Goal: Task Accomplishment & Management: Manage account settings

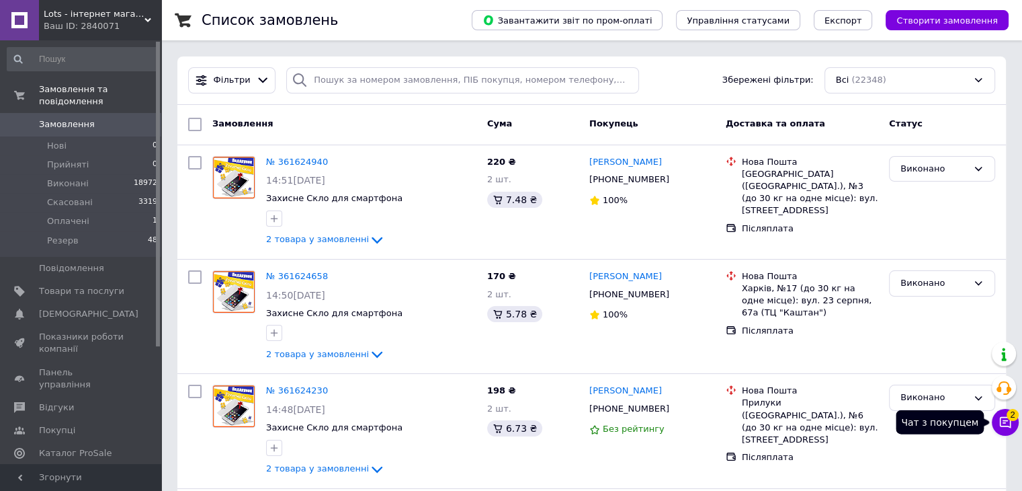
click at [1010, 426] on icon at bounding box center [1005, 422] width 11 height 11
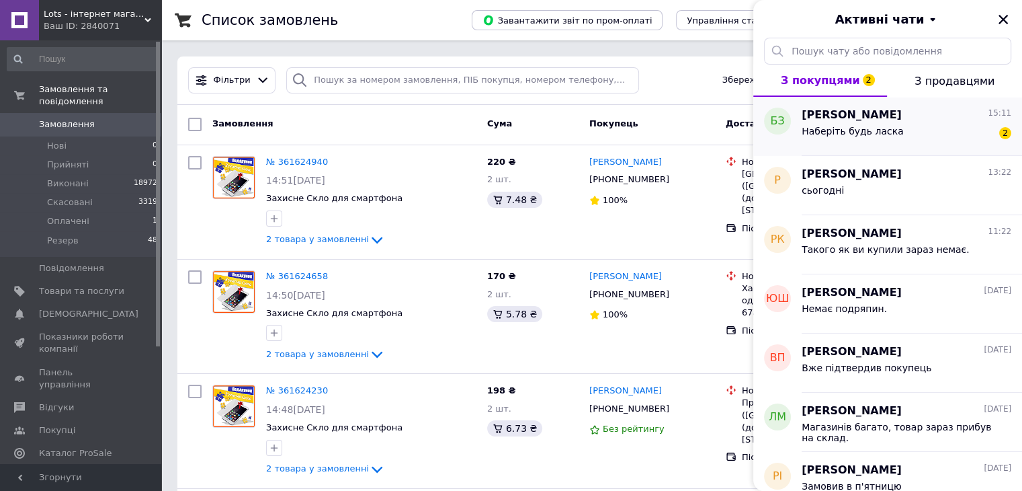
click at [887, 140] on div "Наберіть будь ласка" at bounding box center [853, 135] width 102 height 19
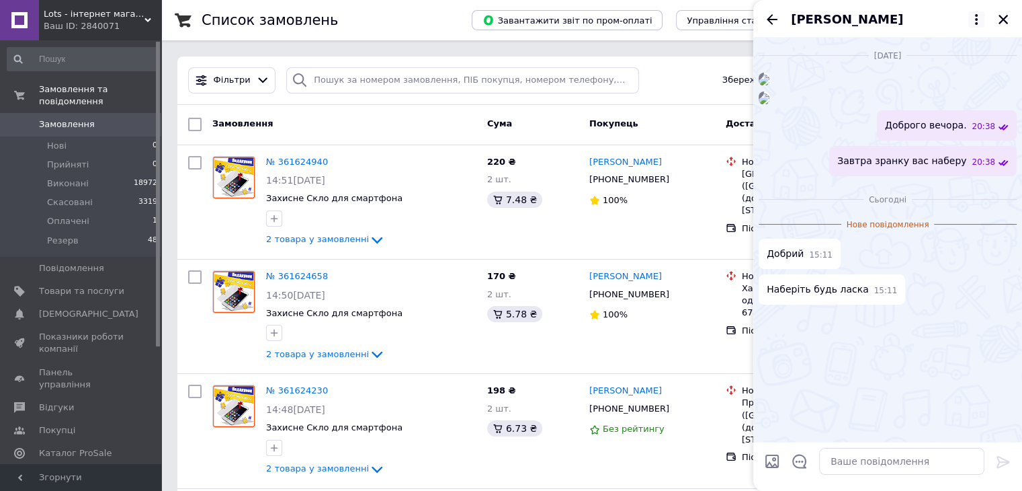
click at [976, 23] on icon at bounding box center [976, 19] width 3 height 11
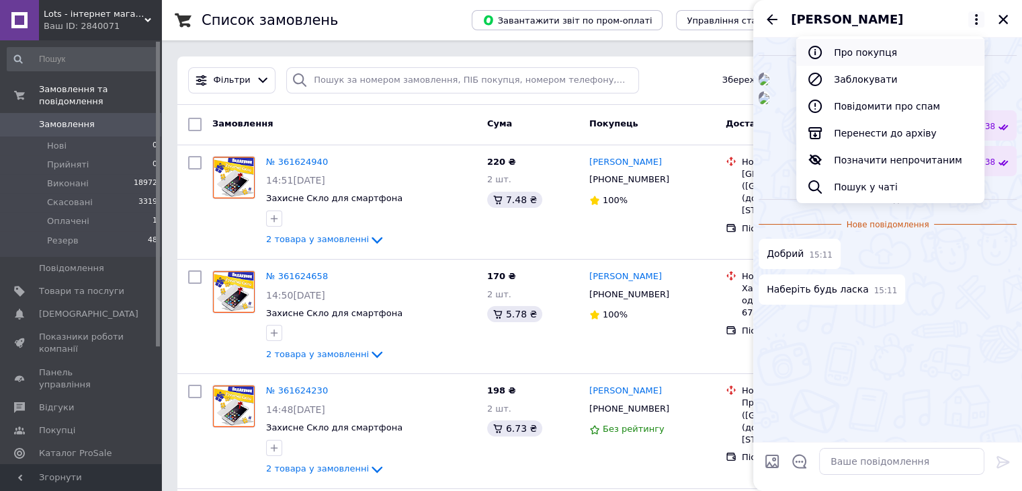
click at [925, 48] on button "Про покупця" at bounding box center [890, 52] width 188 height 27
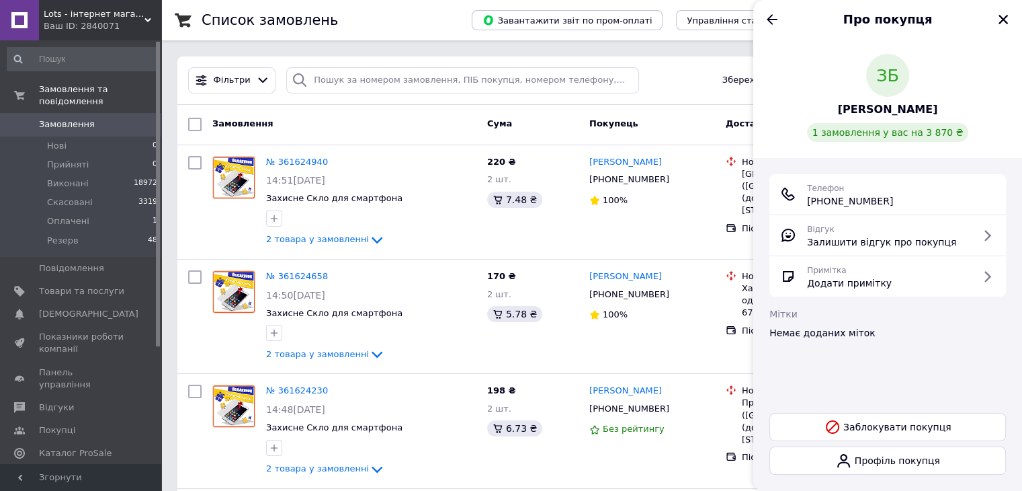
drag, startPoint x: 906, startPoint y: 202, endPoint x: 803, endPoint y: 208, distance: 103.7
click at [803, 208] on div "Телефон +380 (97) 645-74-67" at bounding box center [887, 194] width 237 height 40
copy span "+380 (97) 645-74-67"
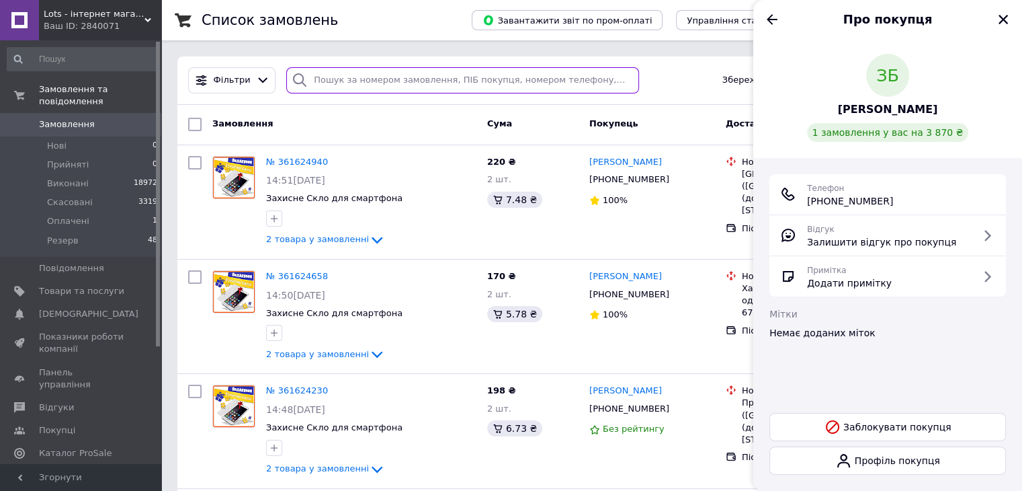
click at [432, 84] on input "search" at bounding box center [462, 80] width 353 height 26
paste input "+380 (97) 645-74-67"
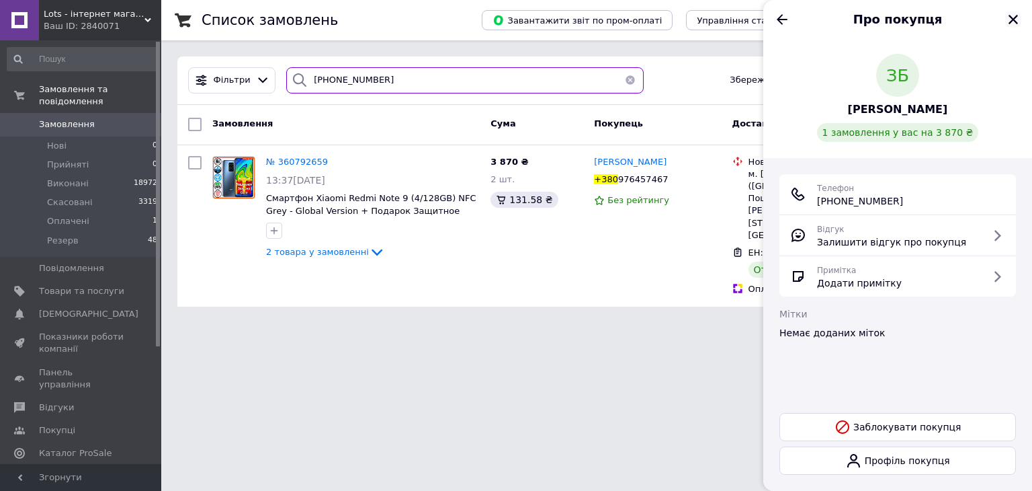
type input "+380 (97) 645-74-67"
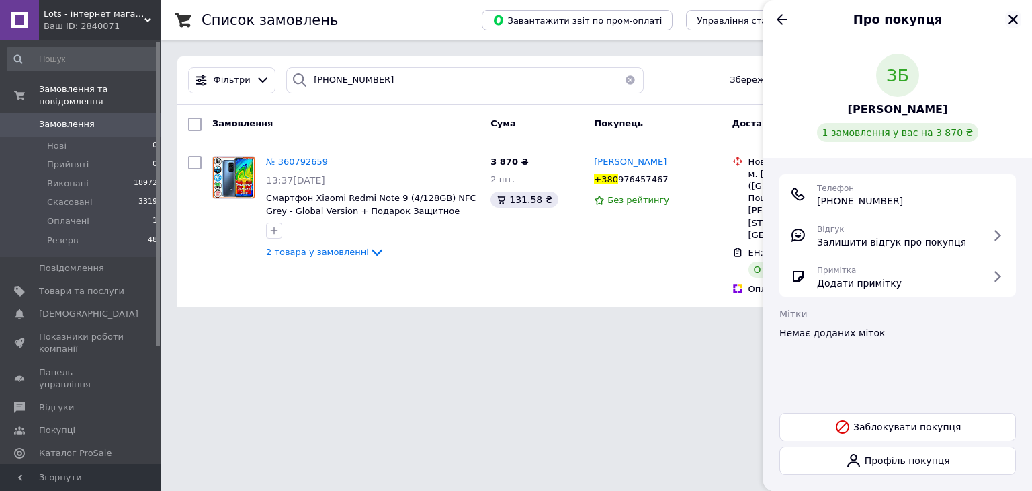
click at [1017, 19] on icon "Закрити" at bounding box center [1013, 19] width 12 height 12
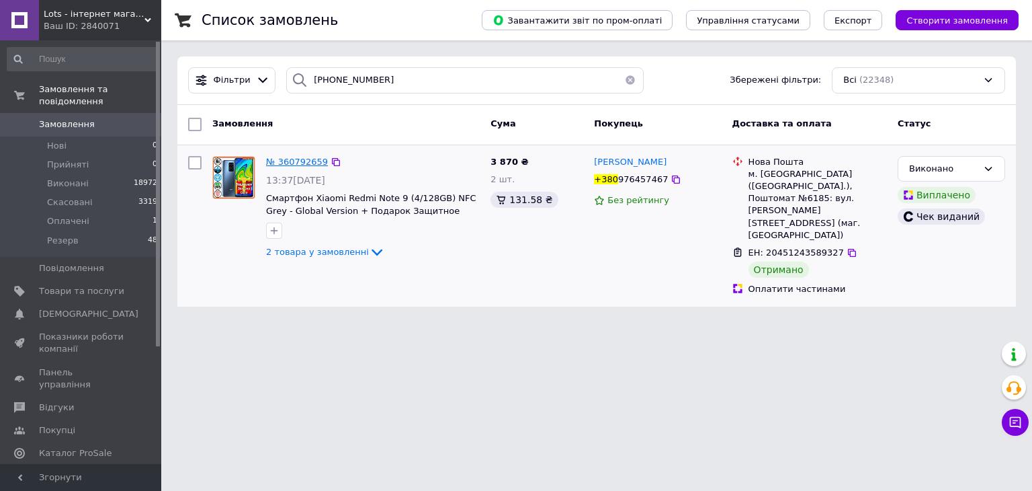
click at [275, 163] on span "№ 360792659" at bounding box center [297, 162] width 62 height 10
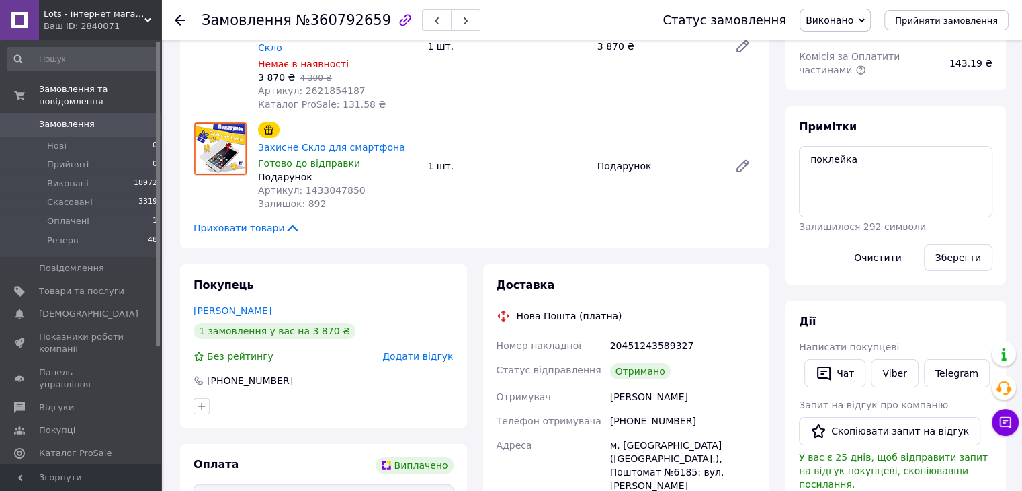
scroll to position [269, 0]
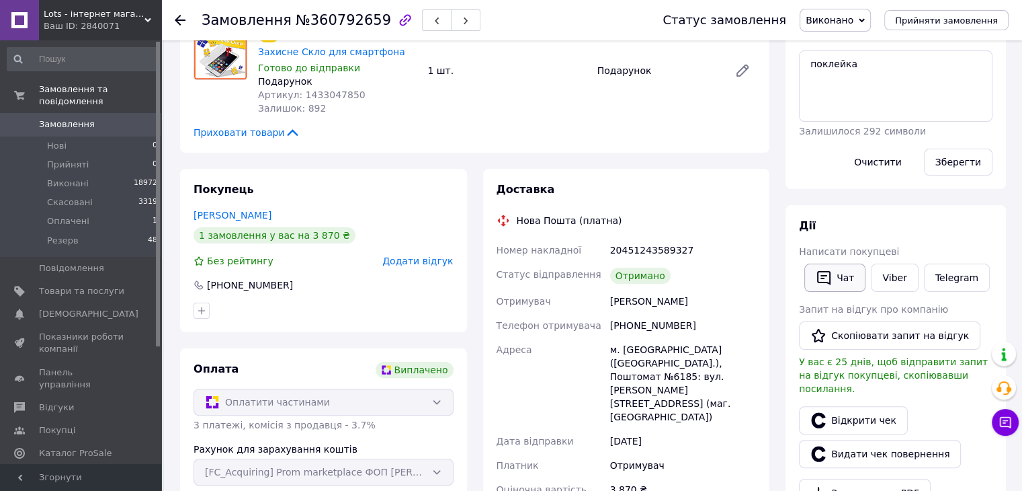
click at [840, 271] on button "Чат" at bounding box center [834, 277] width 61 height 28
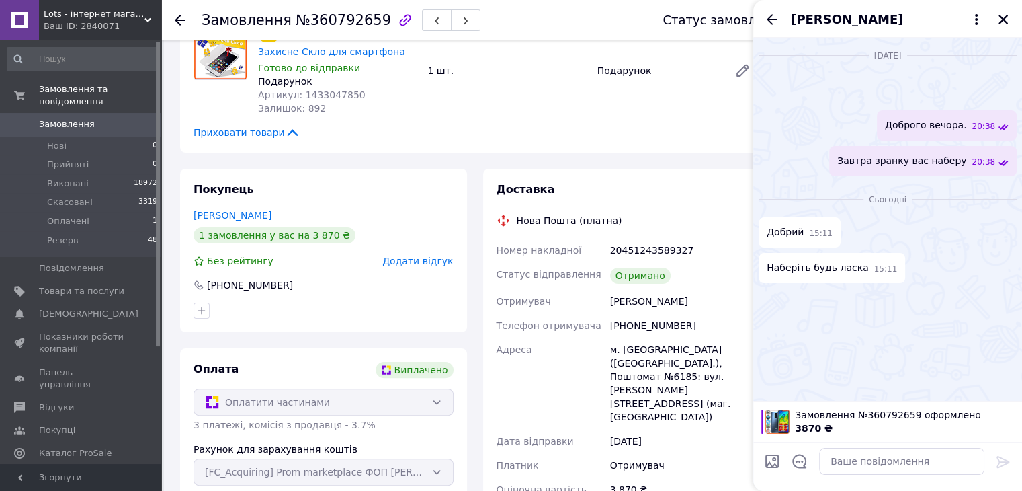
scroll to position [15, 0]
click at [769, 85] on img at bounding box center [764, 80] width 11 height 11
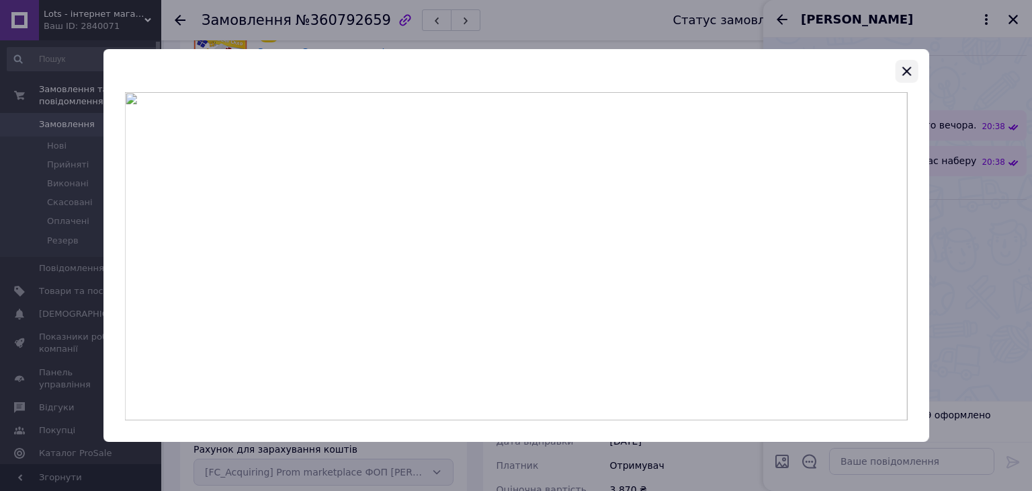
click at [910, 67] on icon "button" at bounding box center [906, 71] width 16 height 16
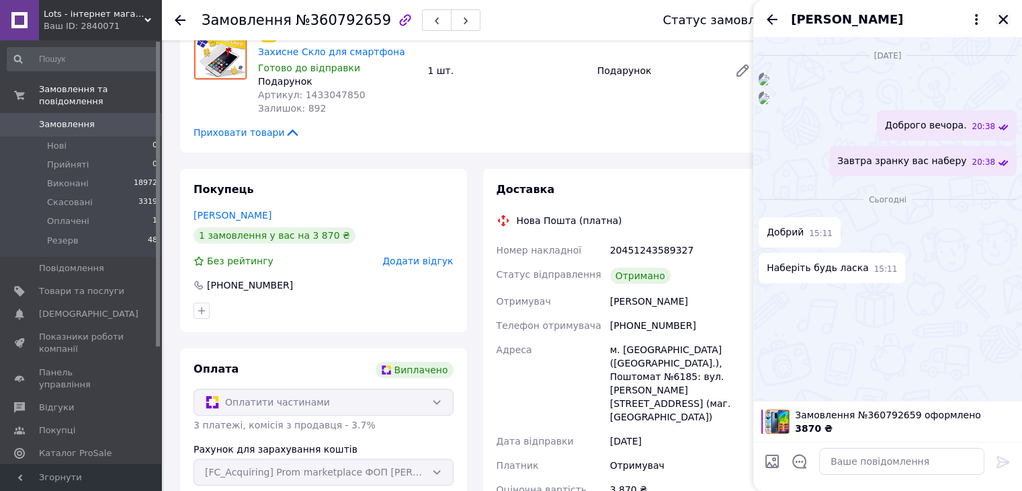
click at [1003, 19] on icon "Закрити" at bounding box center [1002, 19] width 9 height 9
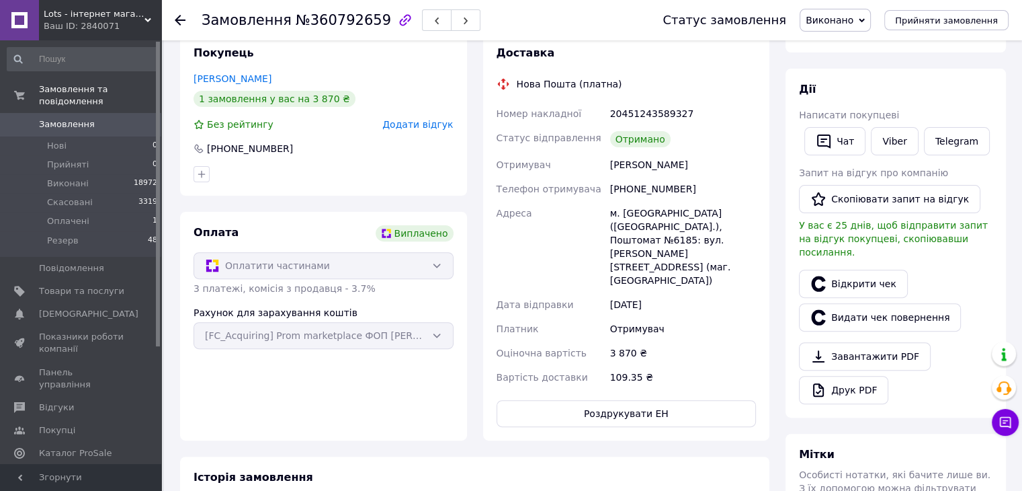
scroll to position [202, 0]
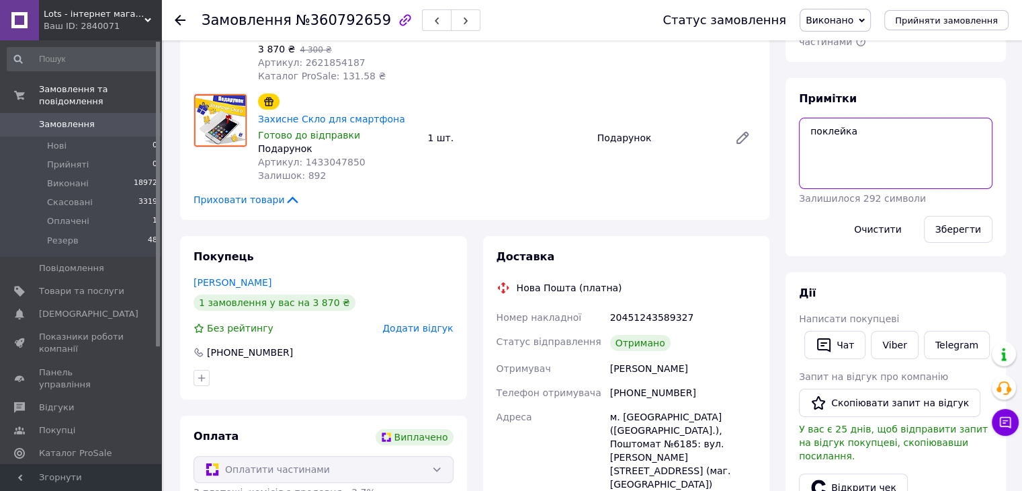
click at [885, 124] on textarea "поклейка" at bounding box center [896, 153] width 194 height 71
type textarea "поклейка відправить - акаунт, на обмін"
click at [959, 223] on button "Зберегти" at bounding box center [958, 229] width 69 height 27
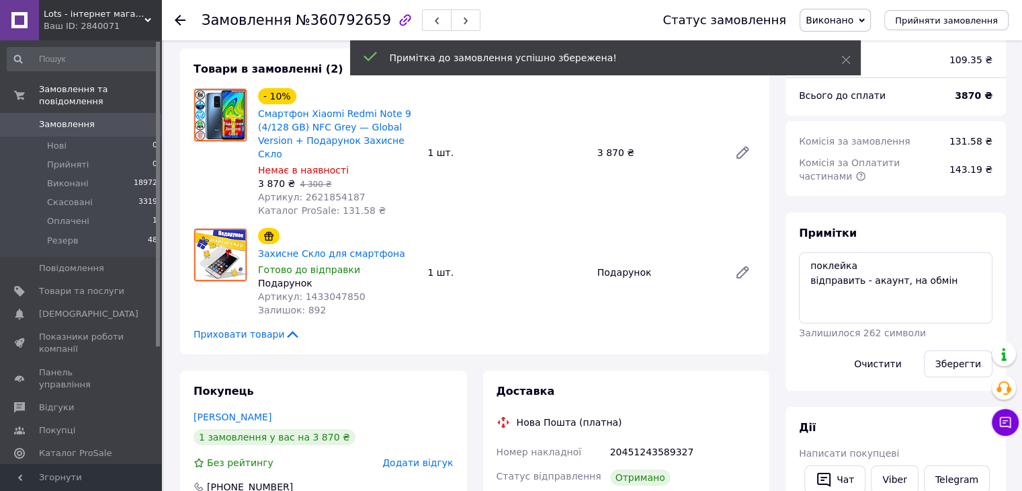
scroll to position [0, 0]
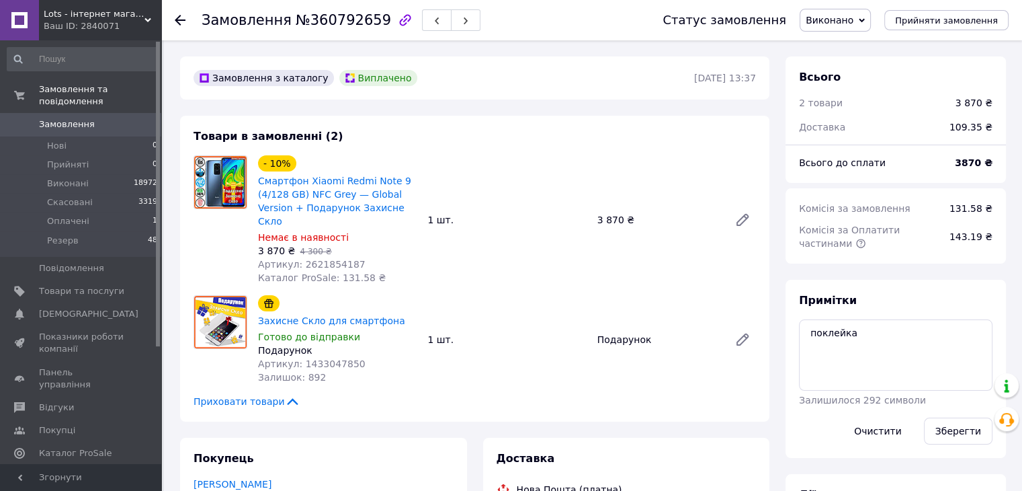
scroll to position [159, 0]
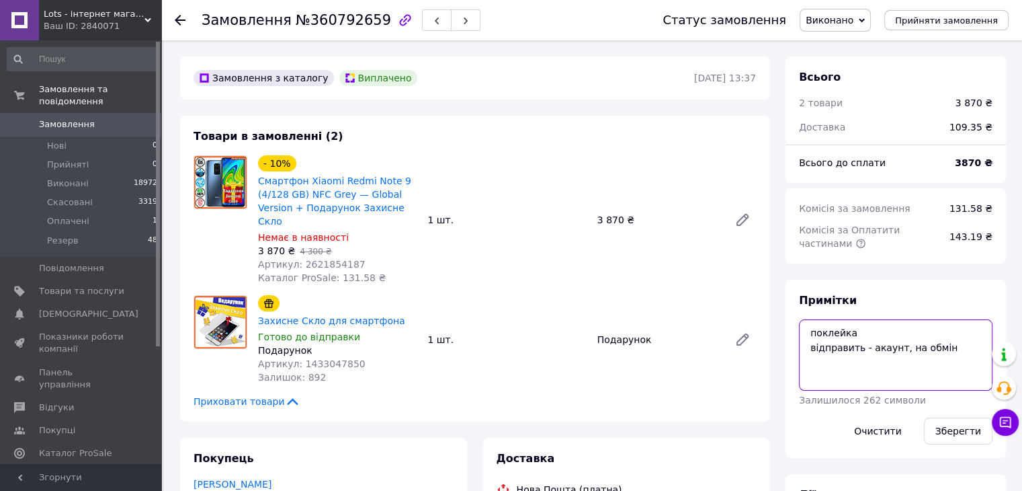
click at [968, 353] on textarea "поклейка відправить - акаунт, на обмін" at bounding box center [896, 354] width 194 height 71
type textarea "поклейка відправить - акаунт, на обмін подарувати ще одне скло"
click at [980, 426] on button "Зберегти" at bounding box center [958, 430] width 69 height 27
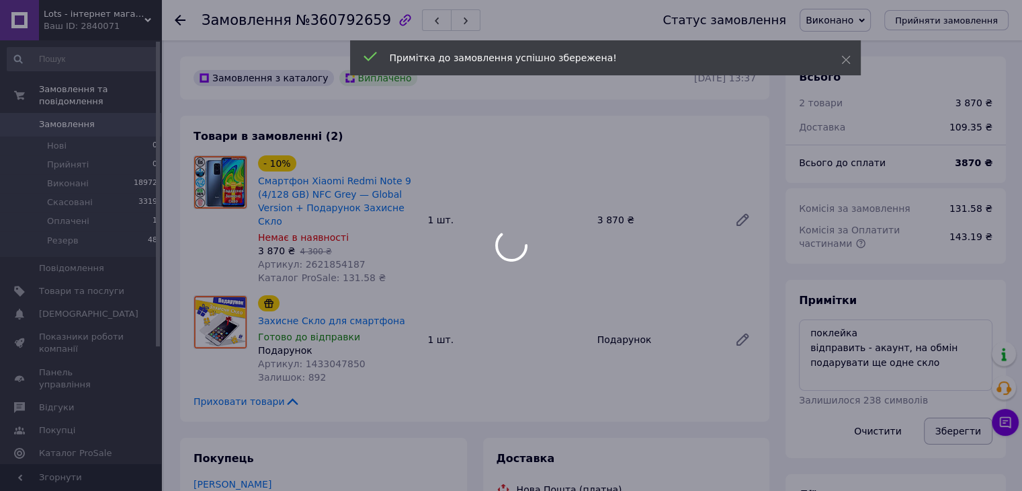
scroll to position [224, 0]
